Goal: Check status

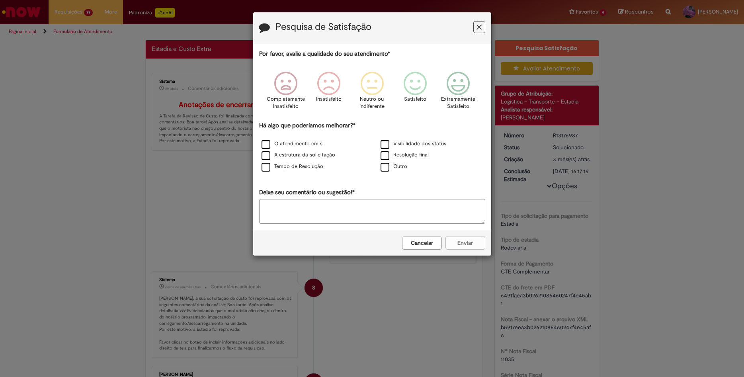
click at [603, 225] on div "Pesquisa de Satisfação Por favor, avalie a qualidade do seu atendimento* Comple…" at bounding box center [372, 188] width 744 height 377
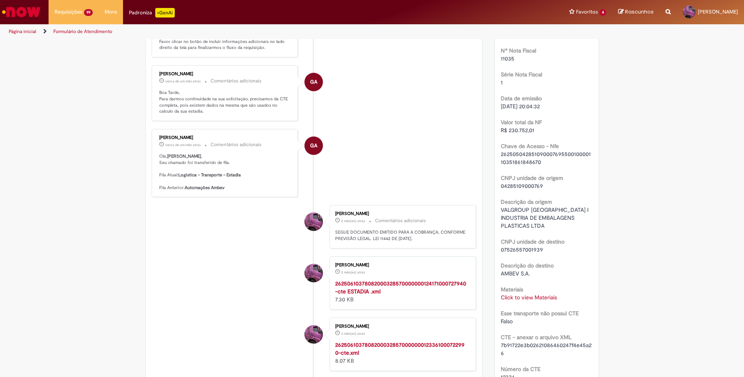
scroll to position [347, 0]
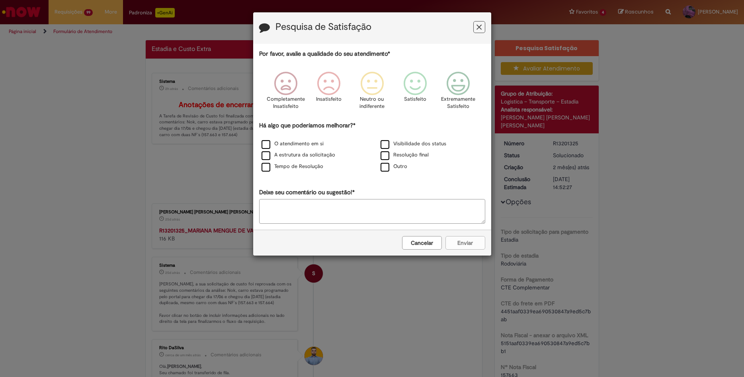
click at [508, 288] on div "Pesquisa de Satisfação Por favor, avalie a qualidade do seu atendimento* Comple…" at bounding box center [372, 188] width 744 height 377
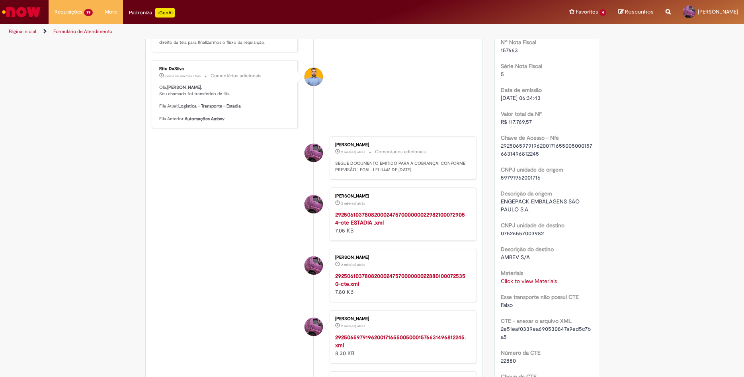
scroll to position [344, 0]
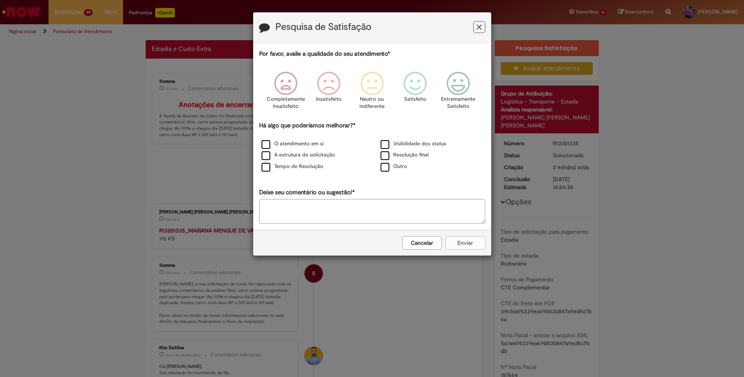
click at [579, 256] on div "Pesquisa de Satisfação Por favor, avalie a qualidade do seu atendimento* Comple…" at bounding box center [372, 188] width 744 height 377
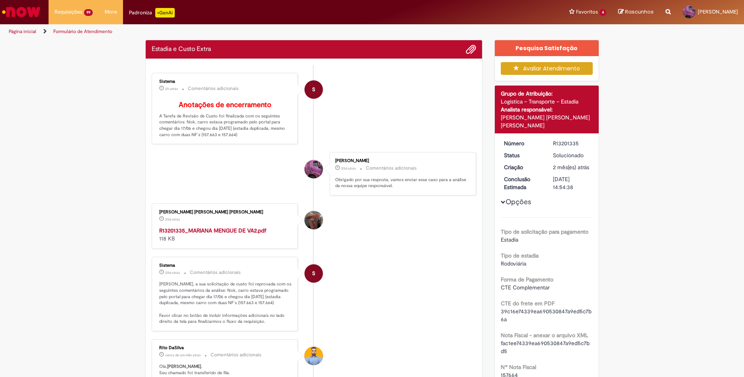
scroll to position [347, 0]
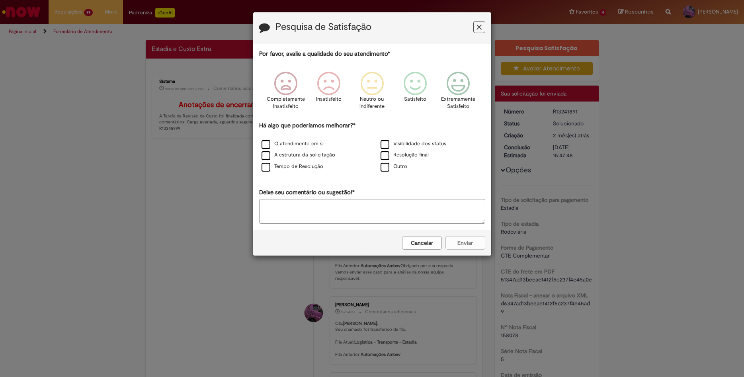
click at [597, 278] on div "Pesquisa de Satisfação Por favor, avalie a qualidade do seu atendimento* Comple…" at bounding box center [372, 188] width 744 height 377
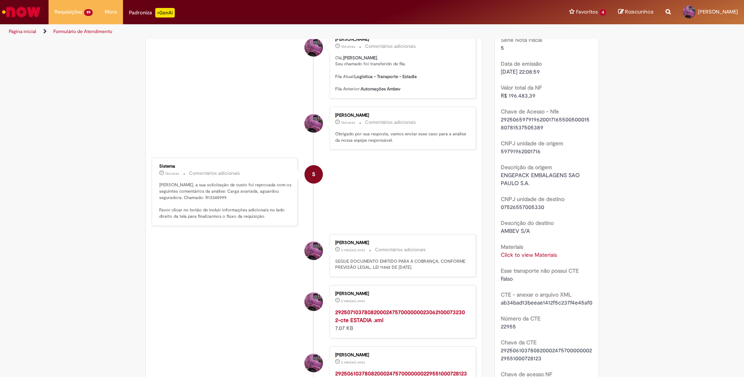
scroll to position [304, 0]
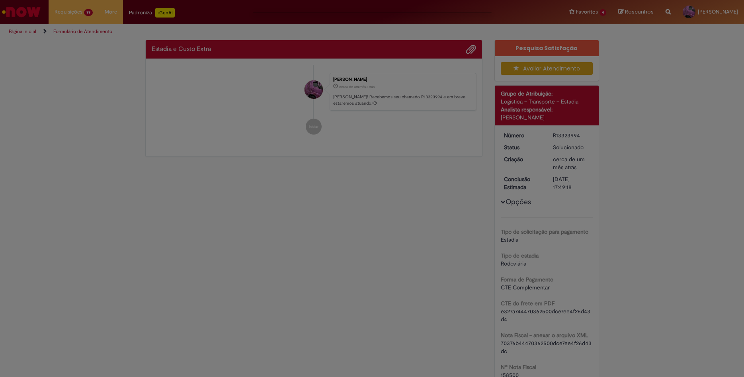
click at [603, 329] on div "Feedback" at bounding box center [372, 188] width 744 height 377
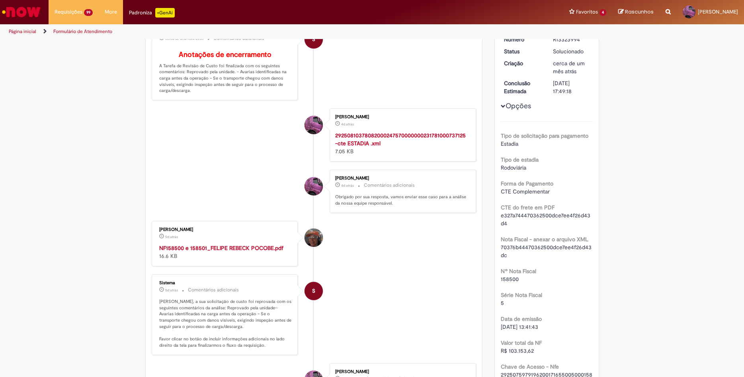
scroll to position [89, 0]
